Goal: Information Seeking & Learning: Check status

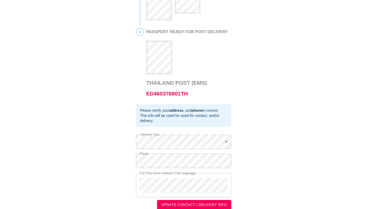
scroll to position [232, 0]
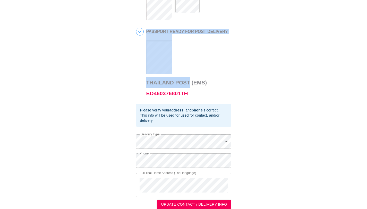
drag, startPoint x: 144, startPoint y: 85, endPoint x: 190, endPoint y: 87, distance: 46.2
click at [188, 87] on div "5 PASSPORT READY FOR POST DELIVERY Thailand Post (EMS) ED460376801TH" at bounding box center [183, 66] width 95 height 76
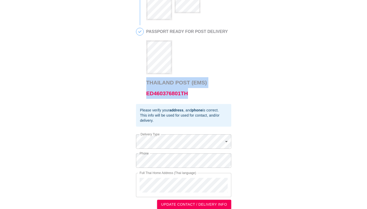
drag, startPoint x: 200, startPoint y: 93, endPoint x: 147, endPoint y: 81, distance: 54.1
click at [147, 81] on h3 "Thailand Post (EMS) ED460376801TH" at bounding box center [187, 88] width 82 height 22
copy h3 "Thailand Post (EMS) ED460376801TH"
